Goal: Transaction & Acquisition: Purchase product/service

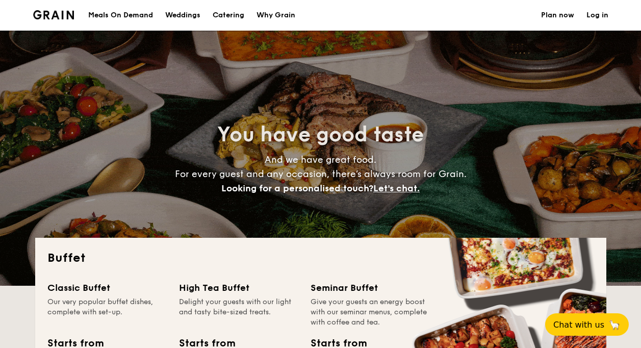
select select
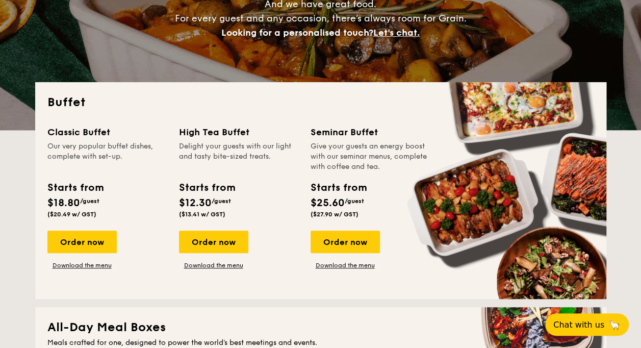
scroll to position [153, 0]
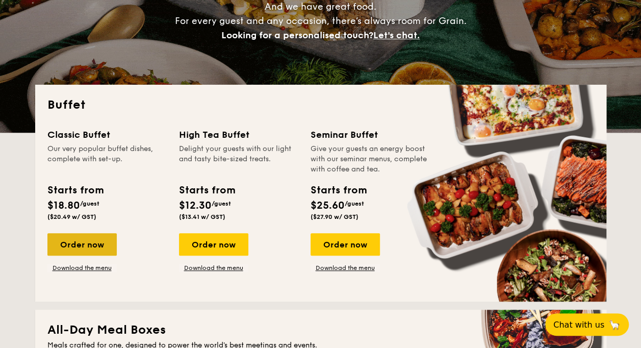
click at [92, 241] on div "Order now" at bounding box center [81, 244] width 69 height 22
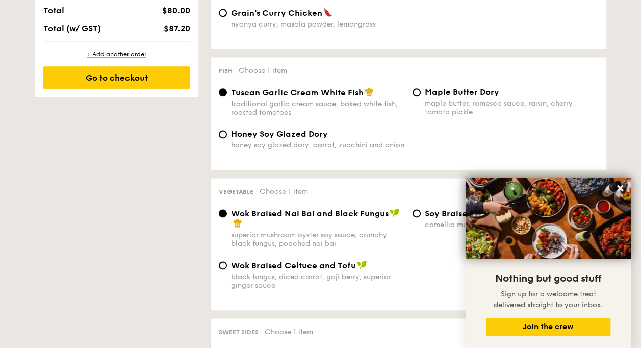
scroll to position [255, 0]
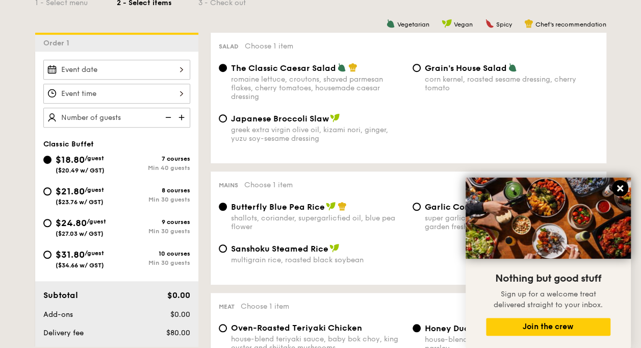
click at [617, 187] on icon at bounding box center [620, 188] width 6 height 6
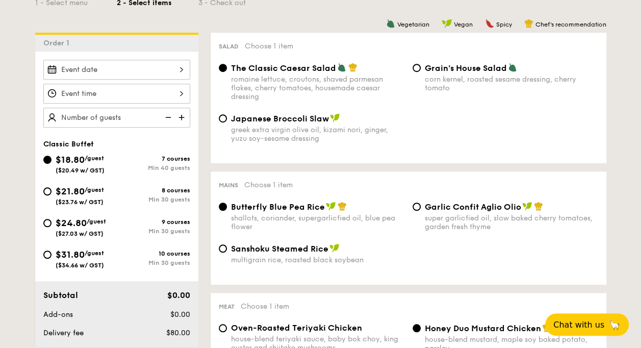
click at [185, 116] on img at bounding box center [182, 117] width 15 height 19
click at [169, 116] on img at bounding box center [166, 117] width 15 height 19
click at [182, 116] on img at bounding box center [182, 117] width 15 height 19
type input "1"
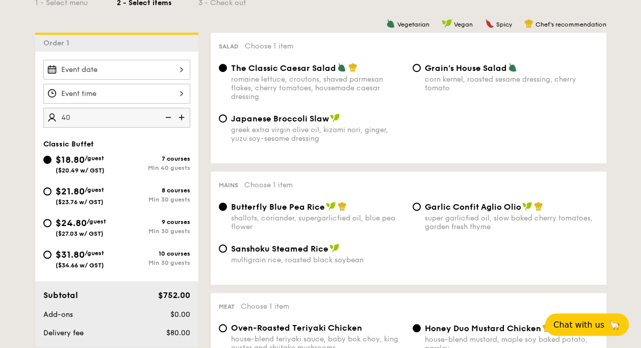
type input "40 guests"
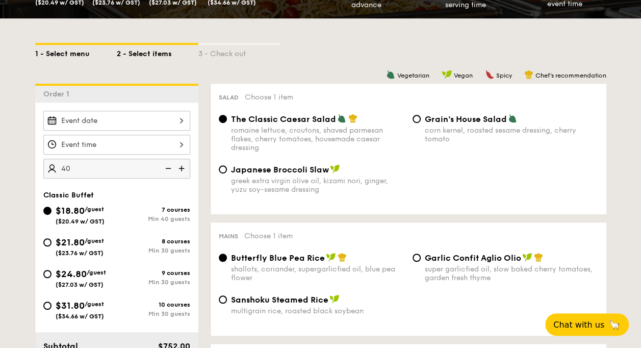
click at [64, 56] on div "1 - Select menu" at bounding box center [76, 52] width 82 height 14
select select
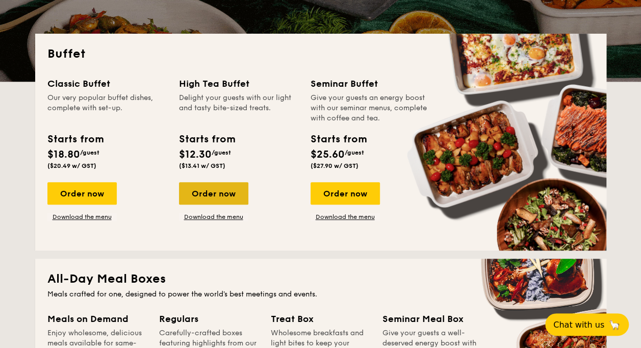
click at [220, 184] on div "Order now" at bounding box center [213, 193] width 69 height 22
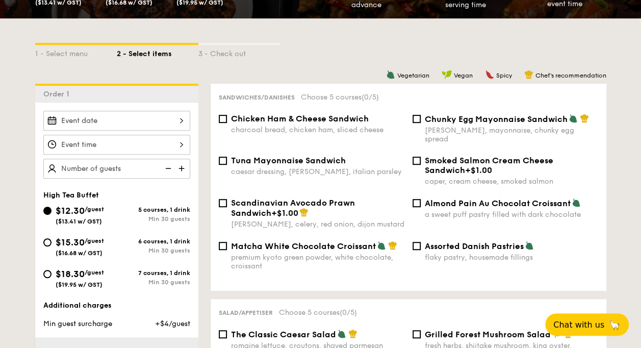
scroll to position [255, 0]
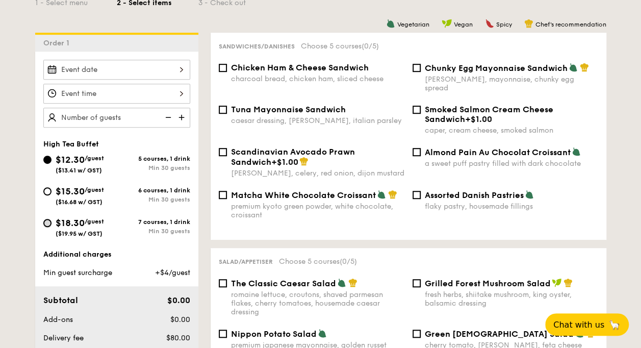
click at [47, 221] on input "$18.30 /guest ($19.95 w/ GST) 7 courses, 1 drink Min 30 guests" at bounding box center [47, 223] width 8 height 8
radio input "true"
click at [47, 189] on input "$15.30 /guest ($16.68 w/ GST) 6 courses, 1 drink Min 30 guests" at bounding box center [47, 191] width 8 height 8
radio input "true"
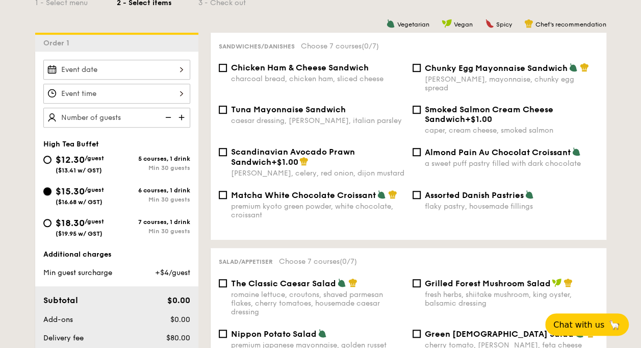
radio input "true"
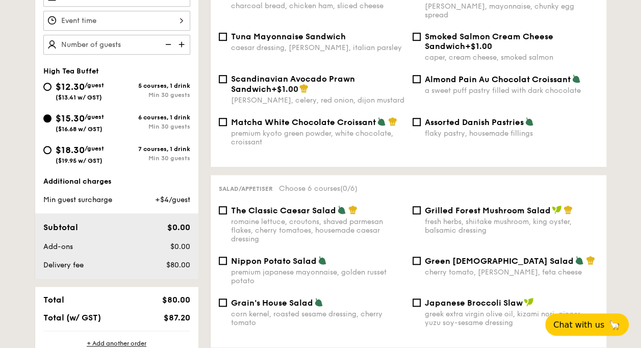
scroll to position [306, 0]
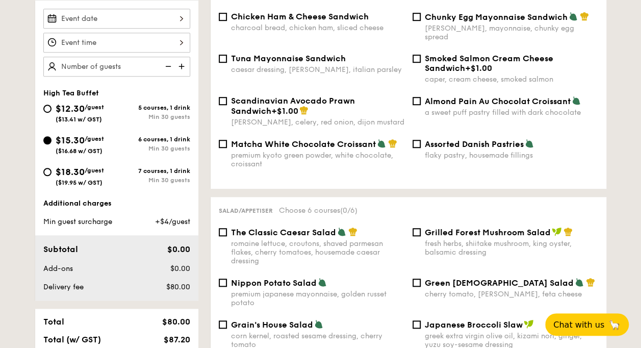
click at [180, 66] on img at bounding box center [182, 66] width 15 height 19
type input "20 guests"
click at [166, 65] on img at bounding box center [166, 66] width 15 height 19
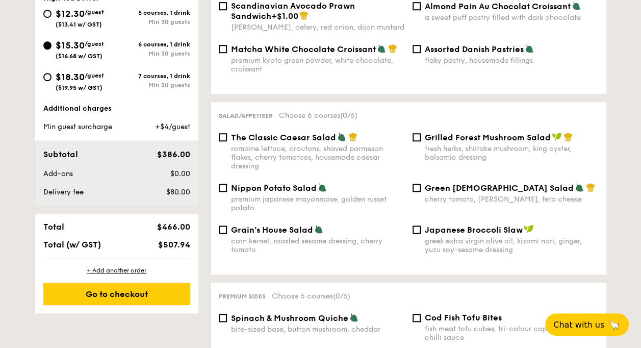
scroll to position [408, 0]
